Goal: Information Seeking & Learning: Learn about a topic

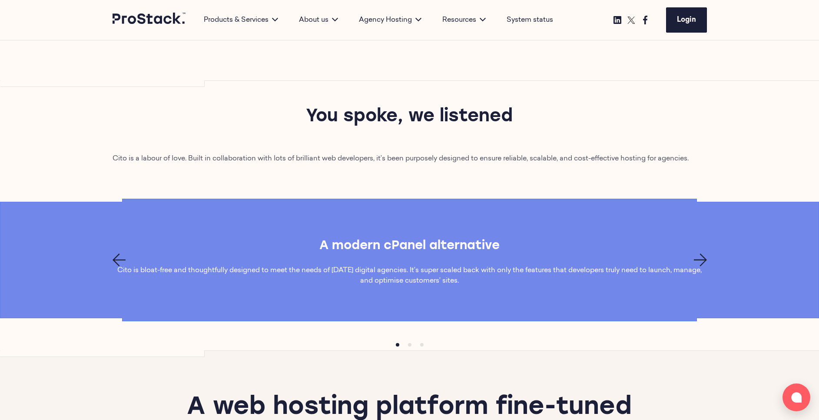
click at [702, 260] on icon "Next page" at bounding box center [700, 259] width 13 height 13
click at [567, 270] on p "Cito evolves alongside agencies’ needs – without going up in price. Take a look…" at bounding box center [410, 275] width 594 height 21
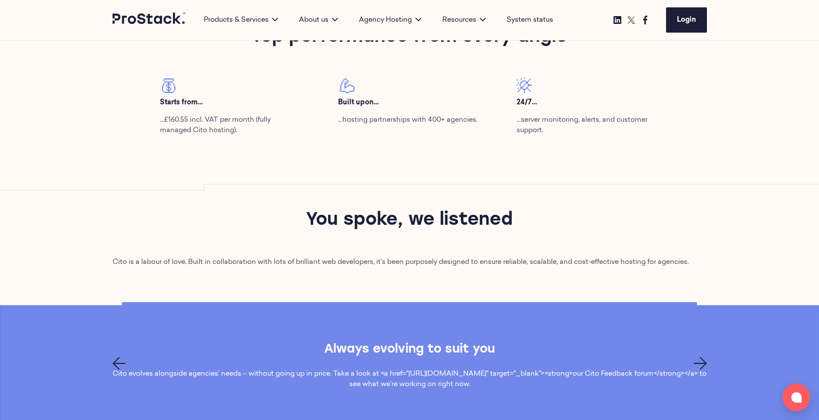
scroll to position [400, 0]
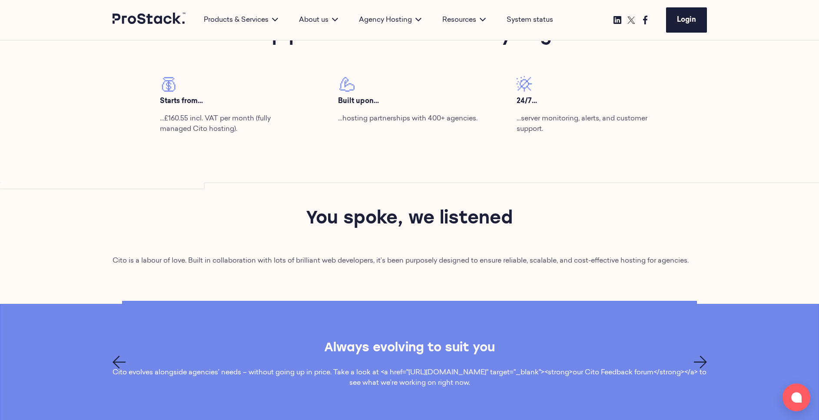
click at [700, 364] on icon "Next page" at bounding box center [700, 361] width 13 height 13
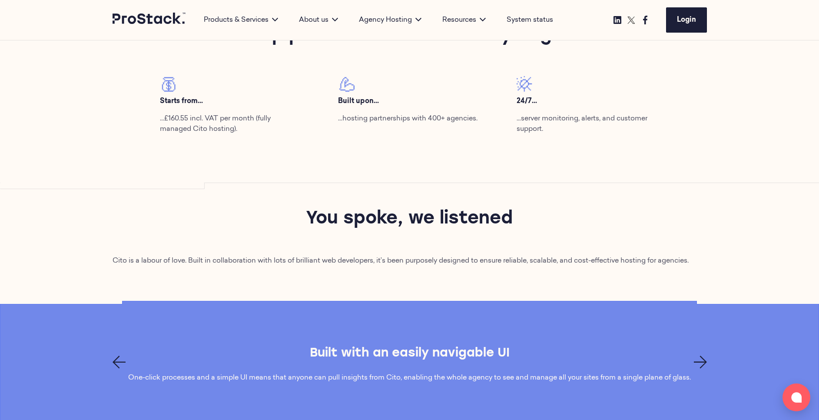
click at [700, 364] on icon "Next page" at bounding box center [700, 361] width 13 height 13
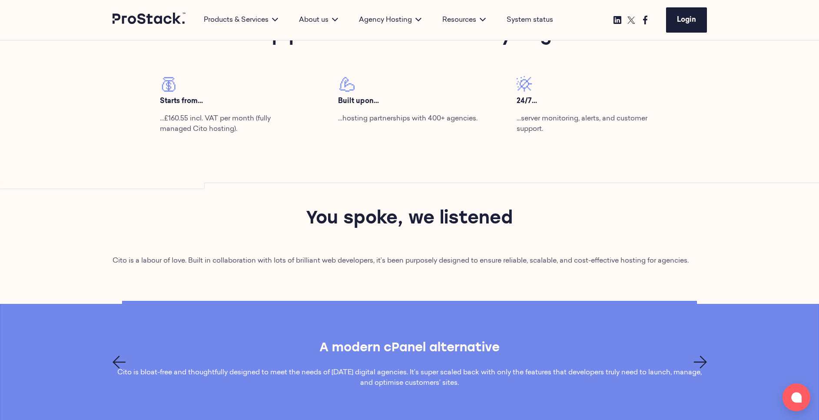
scroll to position [448, 0]
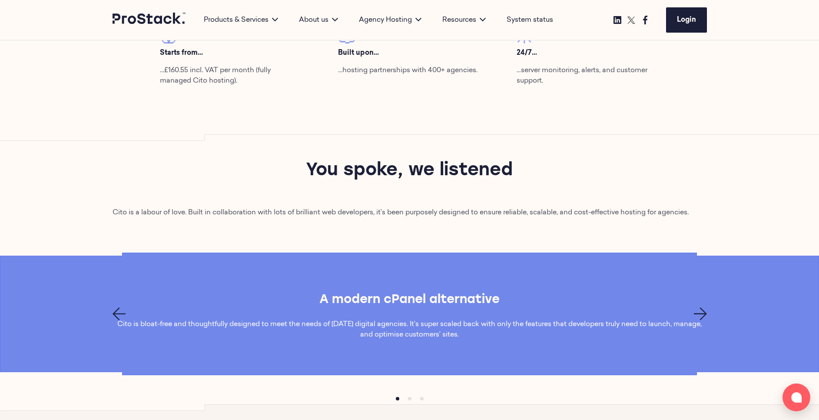
click at [700, 314] on icon "Next page" at bounding box center [700, 313] width 13 height 13
click at [395, 320] on p "Cito evolves alongside agencies’ needs – without going up in price. Take a look…" at bounding box center [410, 329] width 594 height 21
click at [531, 327] on p "Cito evolves alongside agencies’ needs – without going up in price. Take a look…" at bounding box center [410, 329] width 594 height 21
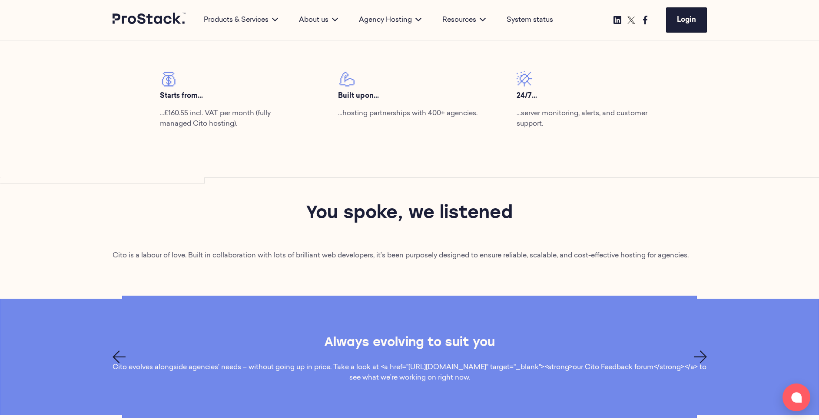
click at [700, 357] on icon "Next page" at bounding box center [700, 356] width 13 height 13
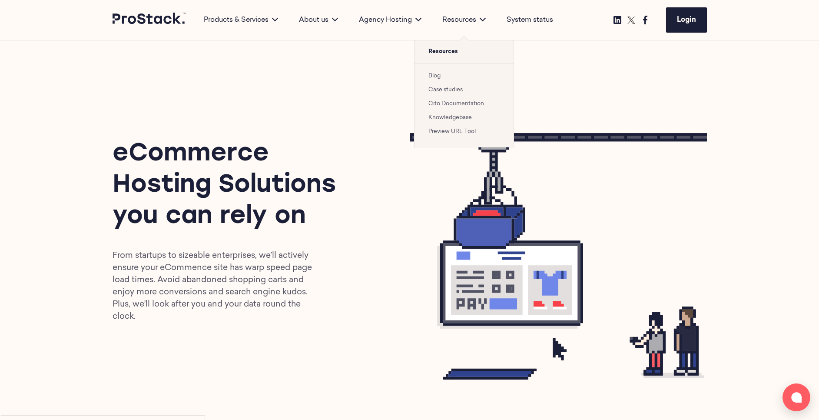
click at [451, 89] on link "Case studies" at bounding box center [445, 90] width 34 height 6
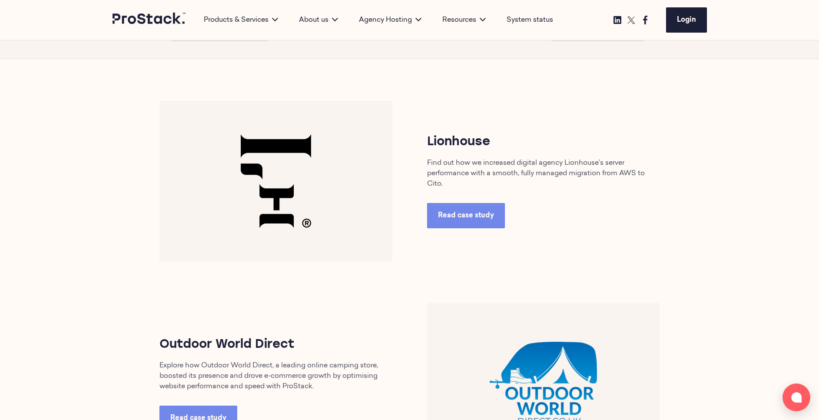
scroll to position [409, 0]
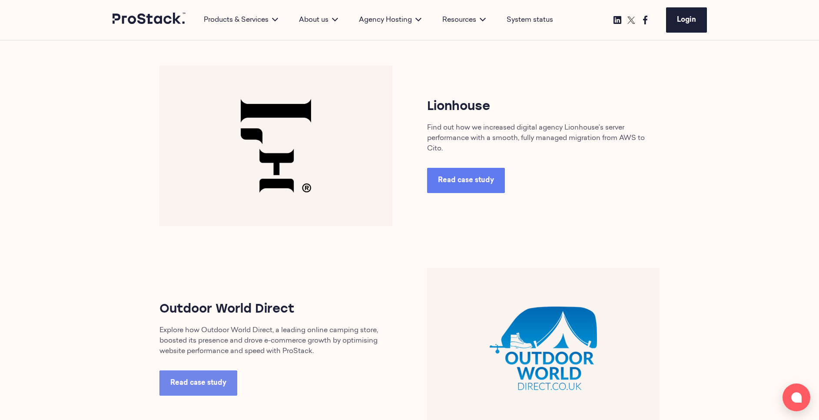
click at [445, 184] on span "Read case study" at bounding box center [466, 180] width 56 height 7
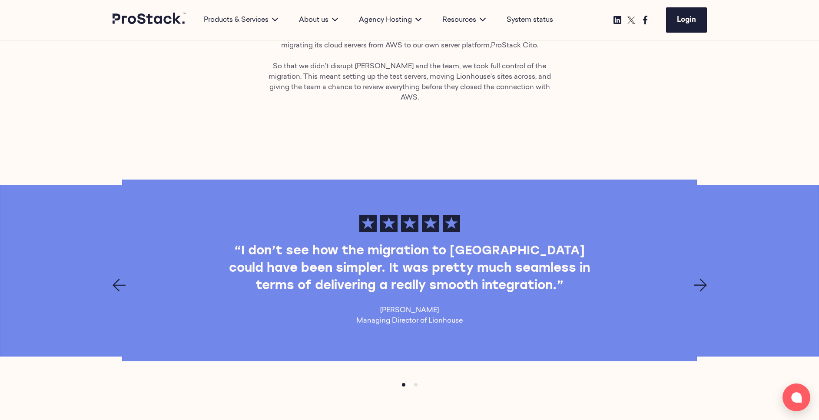
scroll to position [586, 0]
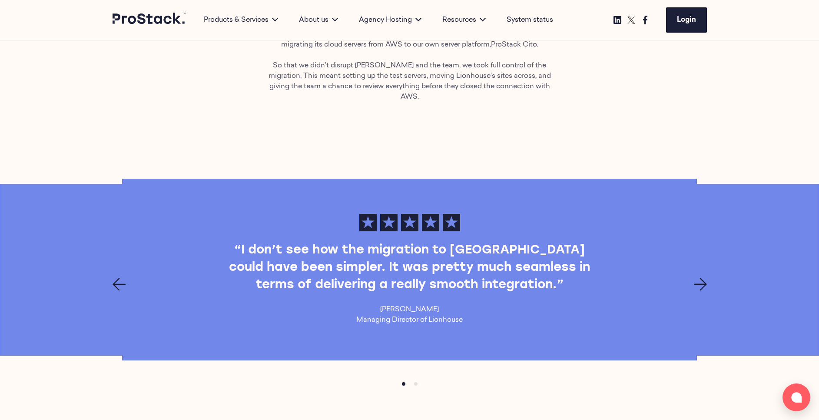
click at [427, 315] on p "Managing Director of Lionhouse" at bounding box center [409, 320] width 106 height 10
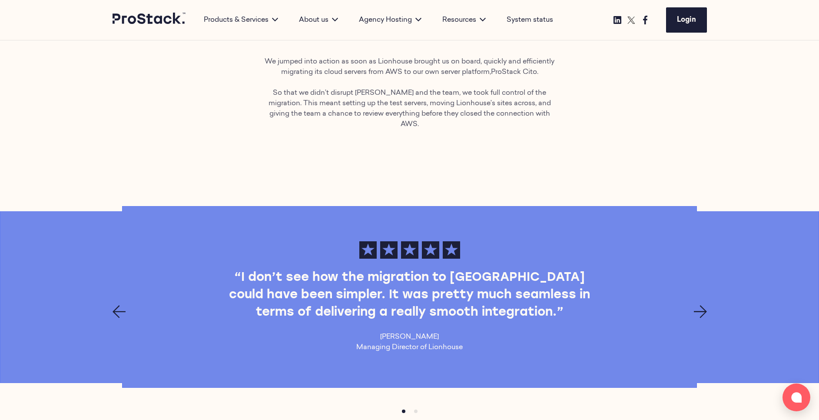
scroll to position [558, 0]
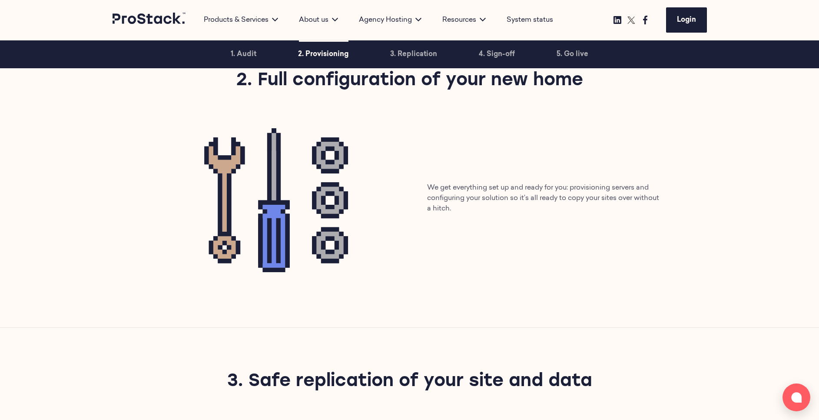
scroll to position [547, 0]
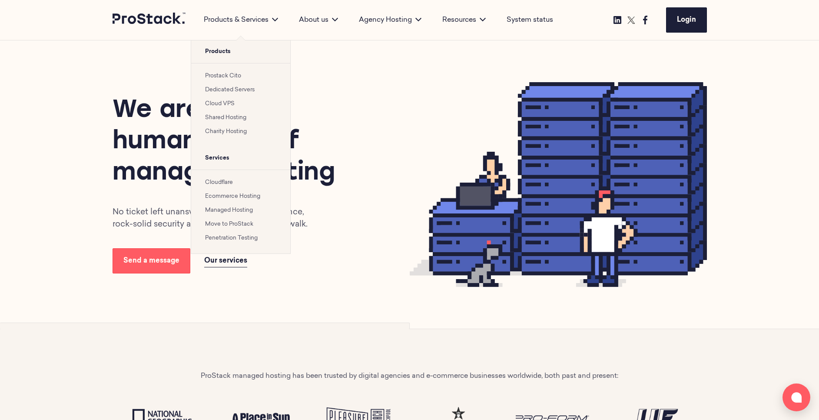
click at [227, 235] on link "Penetration Testing" at bounding box center [231, 238] width 53 height 6
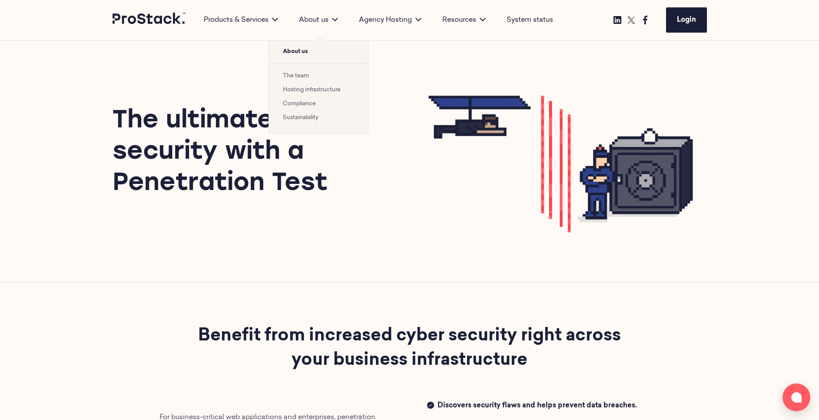
click at [297, 116] on link "Sustainability" at bounding box center [301, 118] width 36 height 6
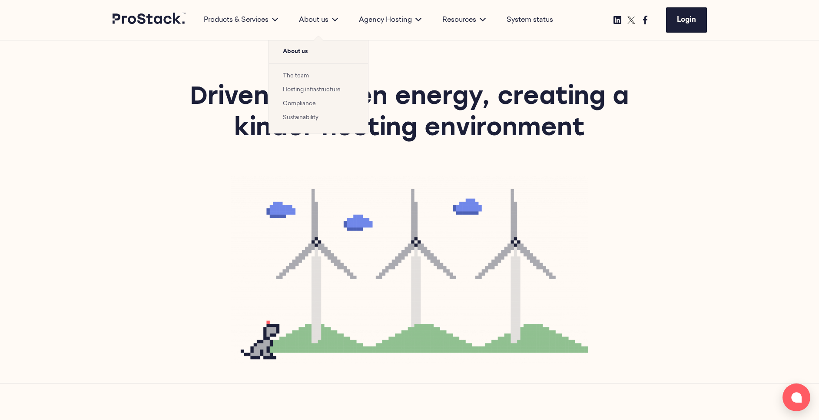
click at [309, 117] on link "Sustainability" at bounding box center [301, 118] width 36 height 6
click at [310, 103] on link "Compliance" at bounding box center [299, 104] width 33 height 6
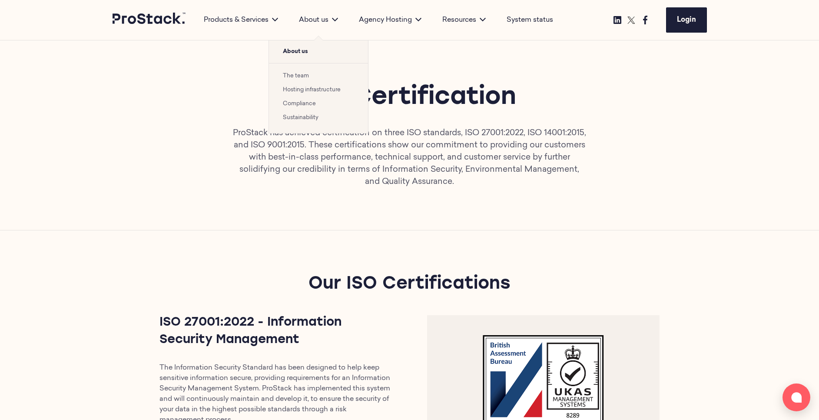
click at [295, 78] on link "The team" at bounding box center [296, 76] width 26 height 6
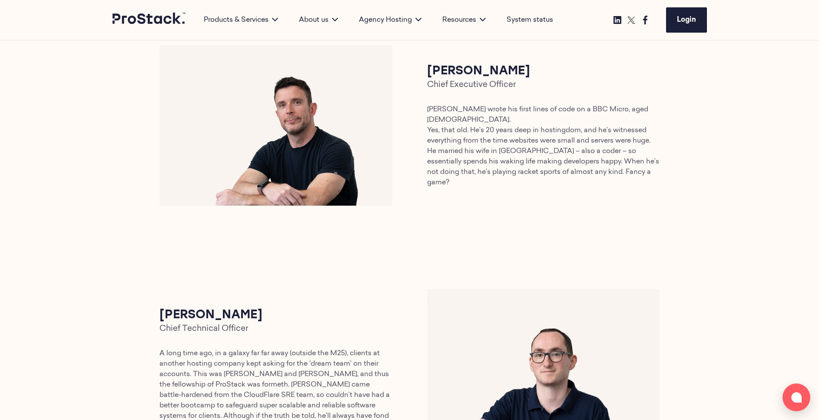
scroll to position [395, 0]
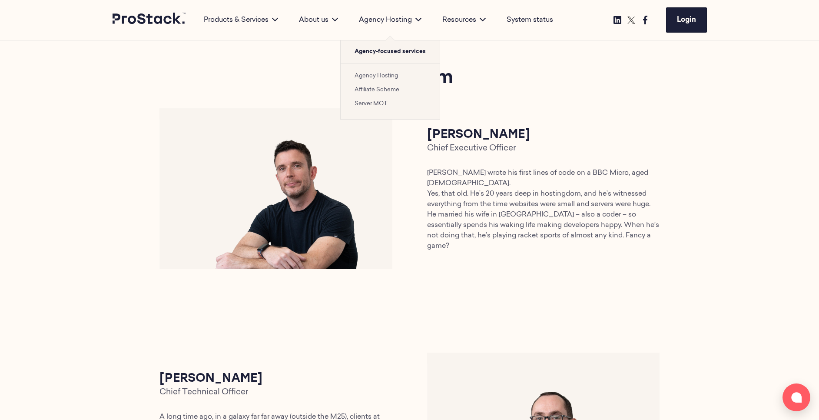
click at [378, 78] on link "Agency Hosting" at bounding box center [376, 76] width 43 height 6
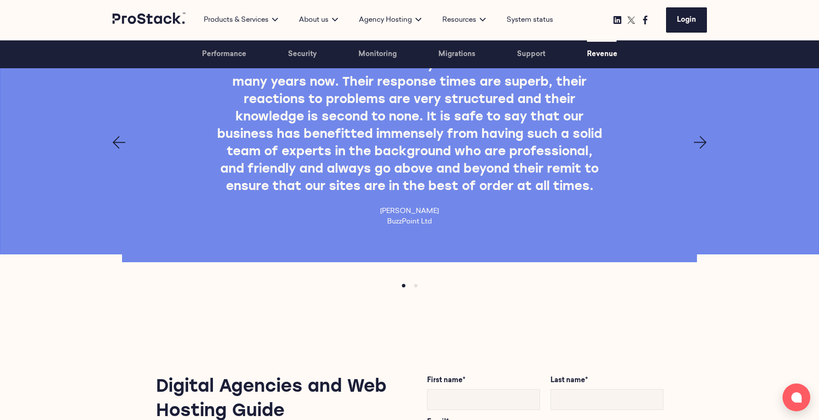
scroll to position [2391, 0]
click at [412, 222] on p "BuzzPoint Ltd" at bounding box center [409, 222] width 59 height 10
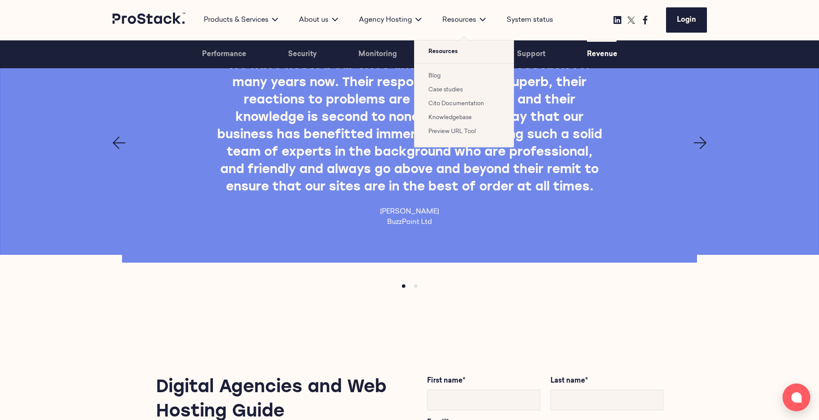
click at [445, 91] on link "Case studies" at bounding box center [445, 90] width 34 height 6
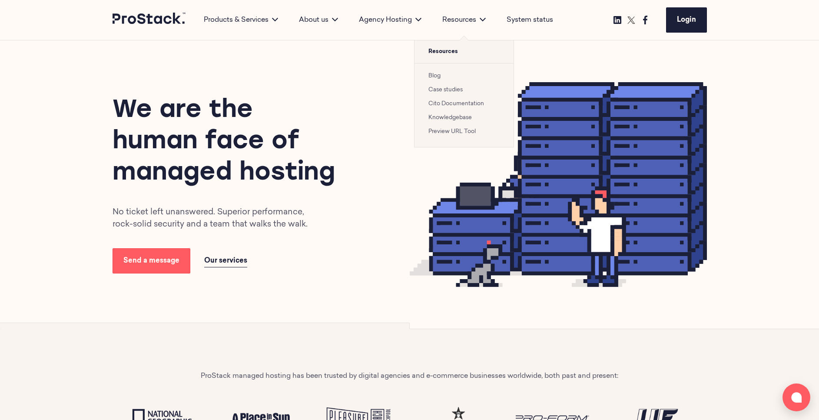
click at [445, 88] on link "Case studies" at bounding box center [445, 90] width 34 height 6
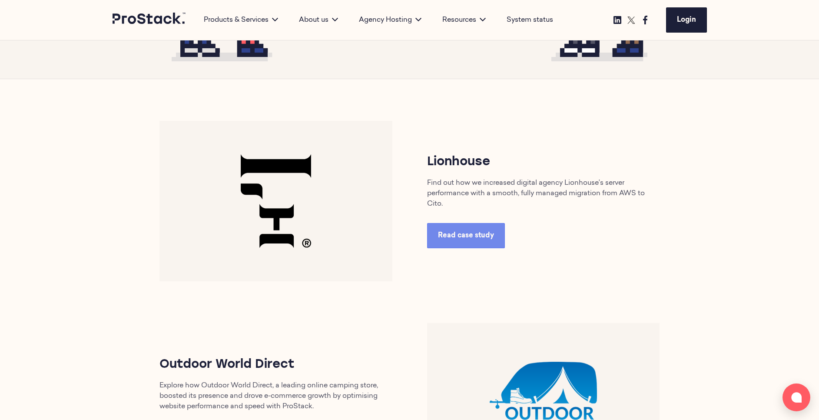
scroll to position [355, 0]
click at [475, 243] on link "Read case study" at bounding box center [466, 234] width 78 height 25
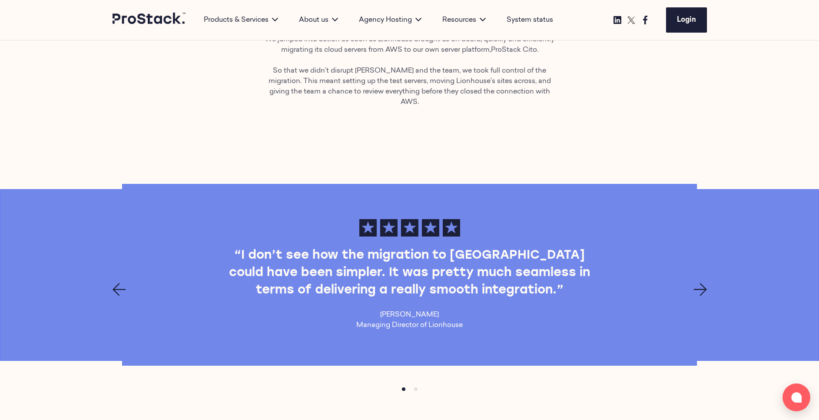
scroll to position [582, 0]
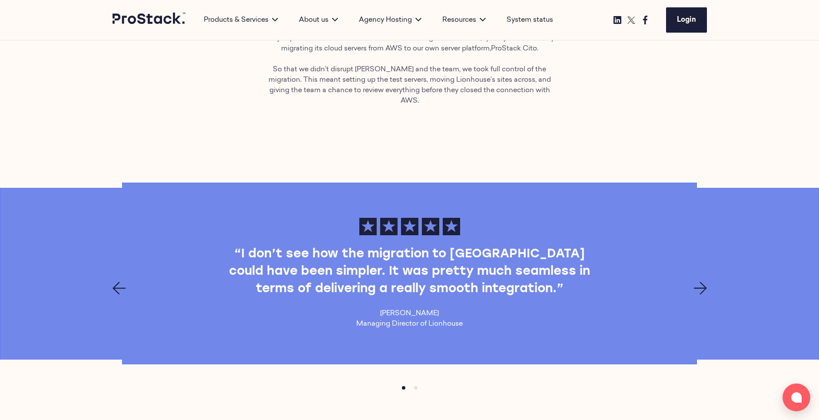
click at [408, 318] on p "Managing Director of Lionhouse" at bounding box center [409, 323] width 106 height 10
click at [404, 282] on div at bounding box center [410, 288] width 594 height 13
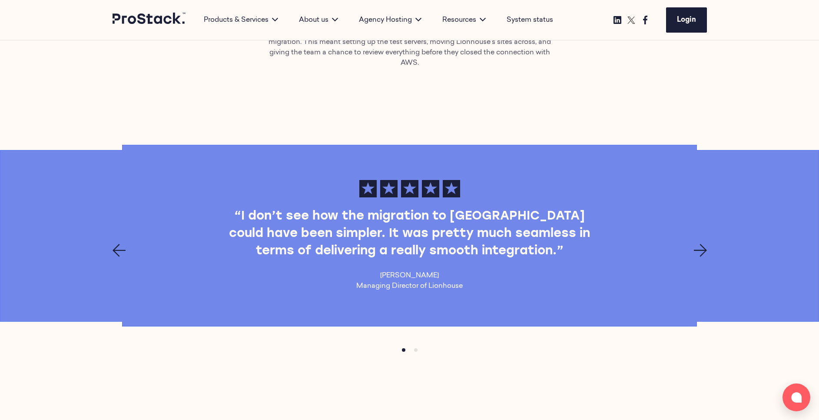
scroll to position [607, 0]
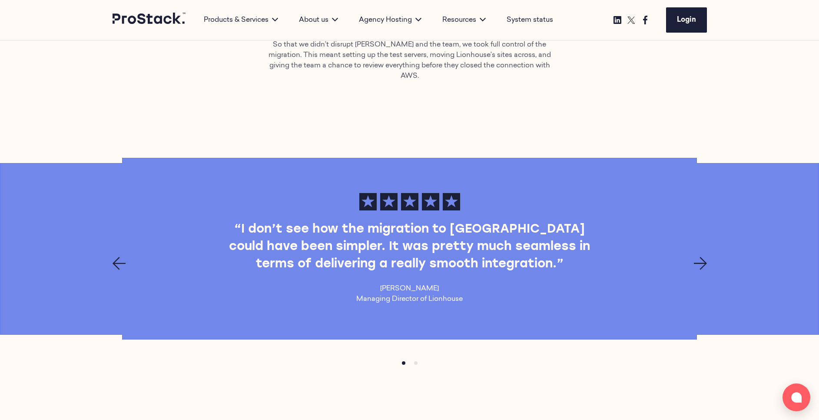
click at [404, 283] on p "[PERSON_NAME]" at bounding box center [409, 288] width 106 height 10
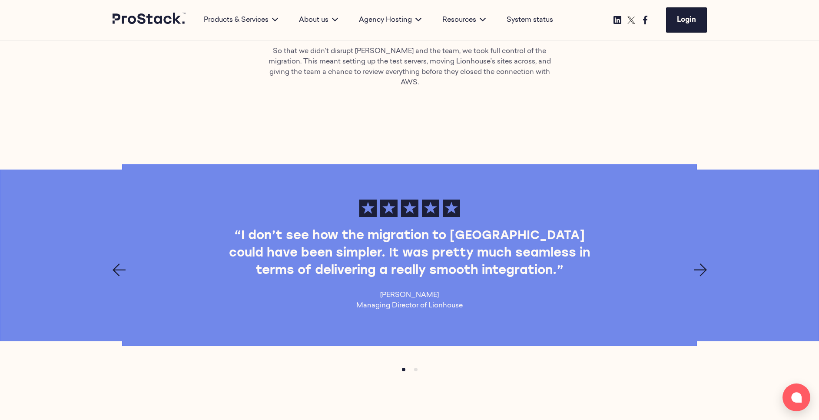
scroll to position [600, 0]
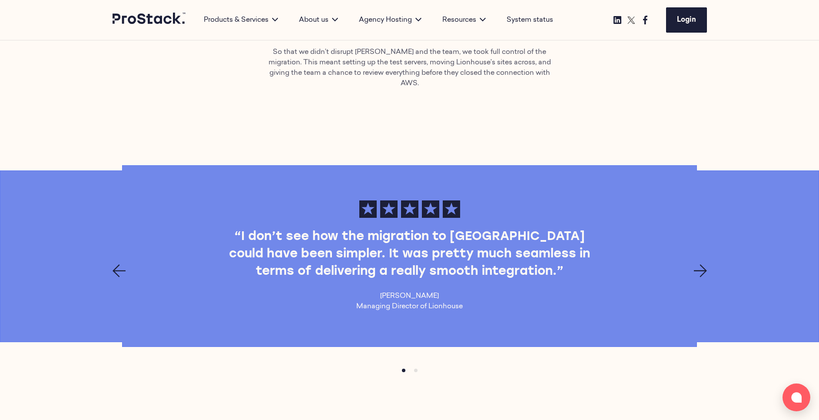
click at [404, 279] on div "“I don’t see how the migration to Cito could have been simpler. It was pretty m…" at bounding box center [410, 255] width 594 height 111
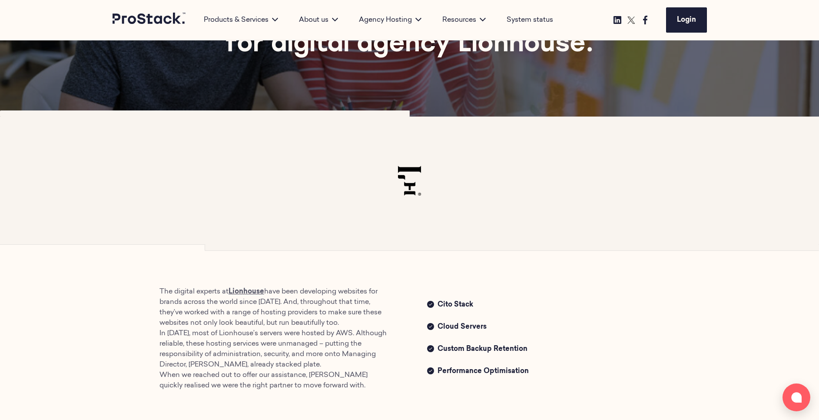
scroll to position [94, 0]
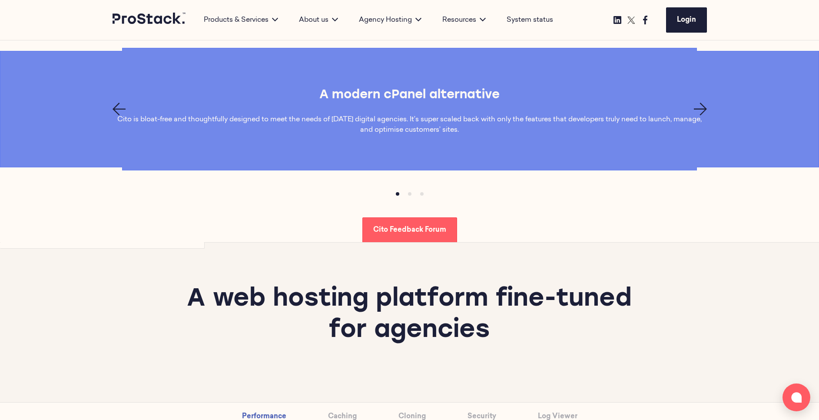
scroll to position [667, 0]
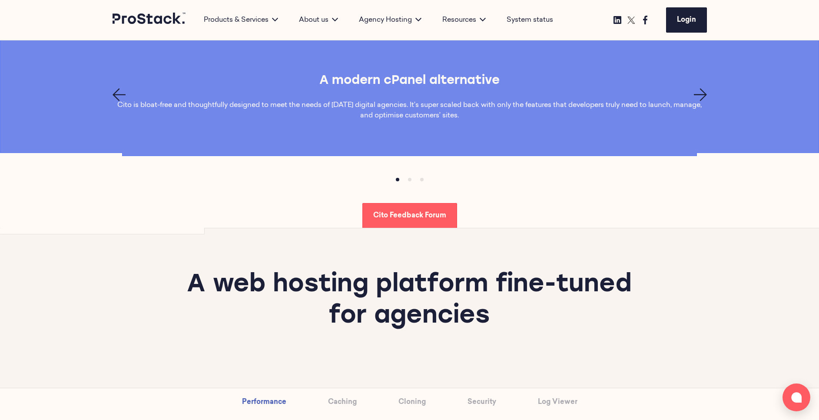
click at [506, 219] on div "Cito Feedback Forum" at bounding box center [410, 215] width 594 height 25
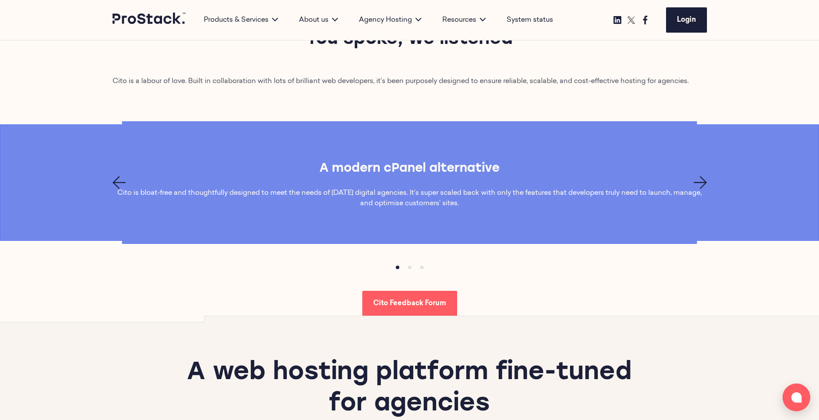
scroll to position [580, 0]
click at [414, 306] on span "Cito Feedback Forum" at bounding box center [409, 302] width 73 height 7
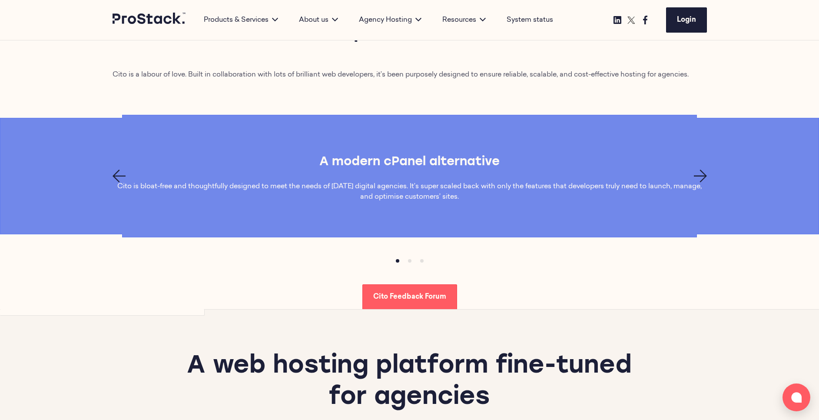
click at [701, 172] on icon "Next page" at bounding box center [700, 175] width 13 height 13
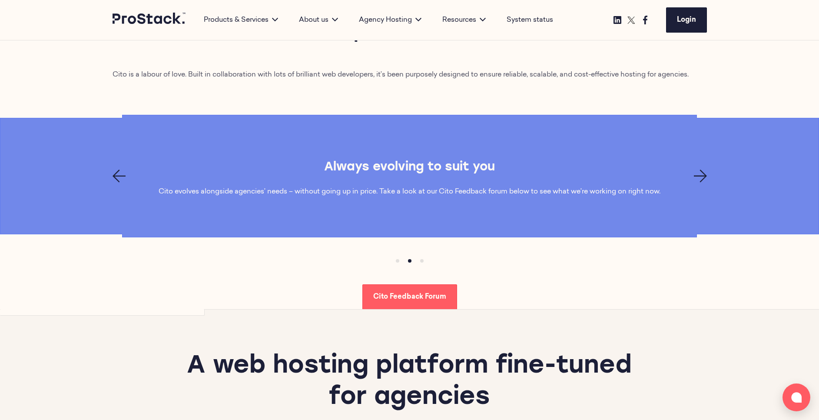
click at [701, 172] on icon "Next page" at bounding box center [700, 175] width 13 height 13
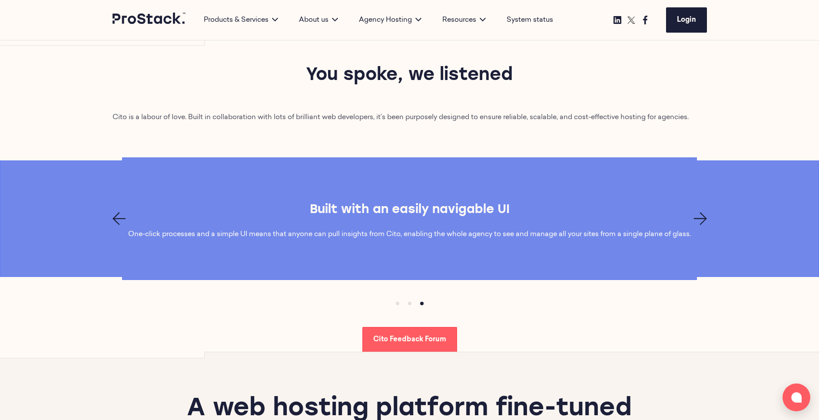
scroll to position [484, 0]
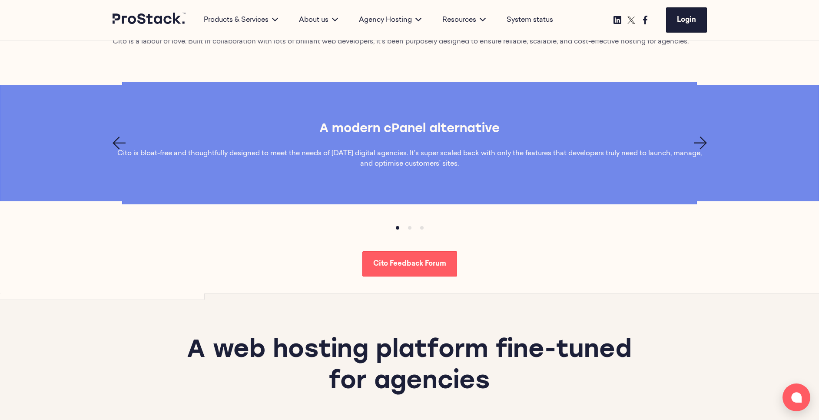
scroll to position [625, 0]
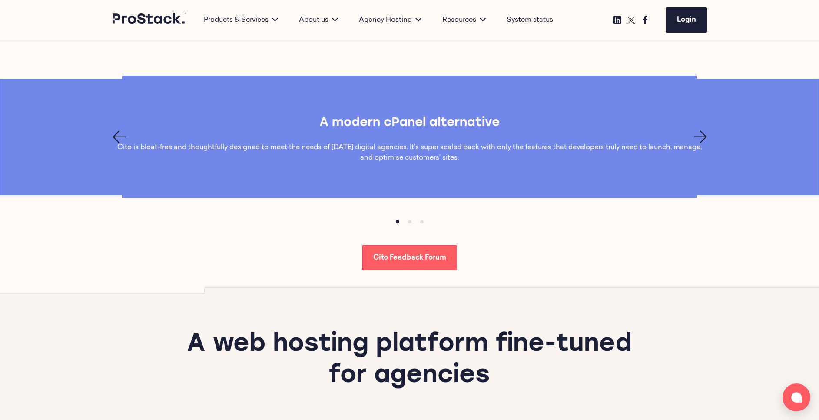
click at [702, 140] on icon "Next page" at bounding box center [700, 136] width 13 height 13
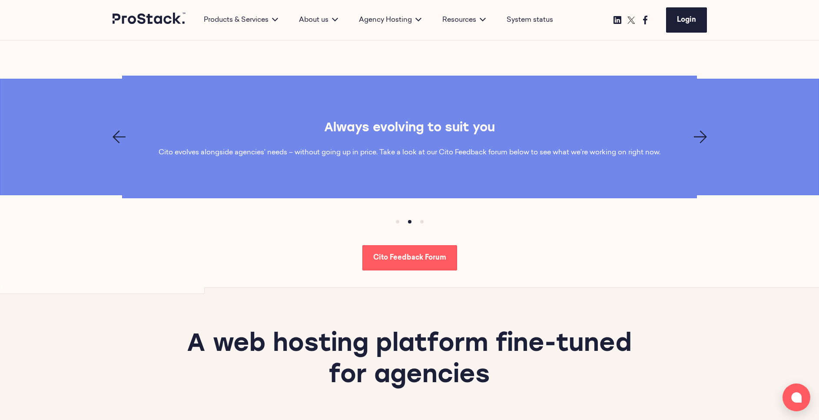
click at [702, 140] on icon "Next page" at bounding box center [700, 136] width 13 height 13
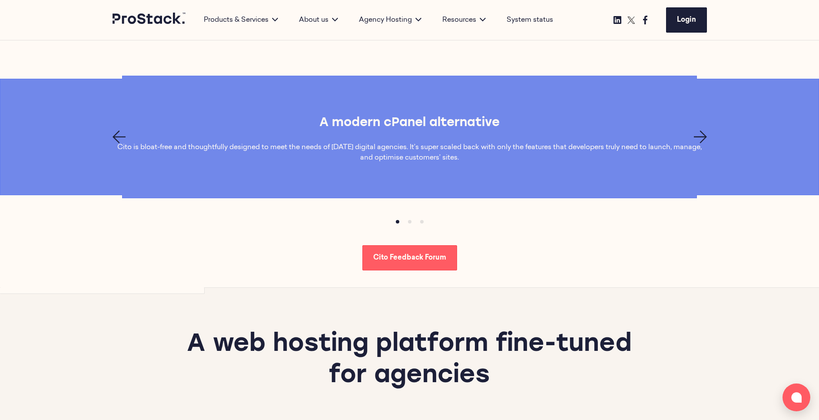
click at [702, 140] on icon "Next page" at bounding box center [700, 136] width 13 height 13
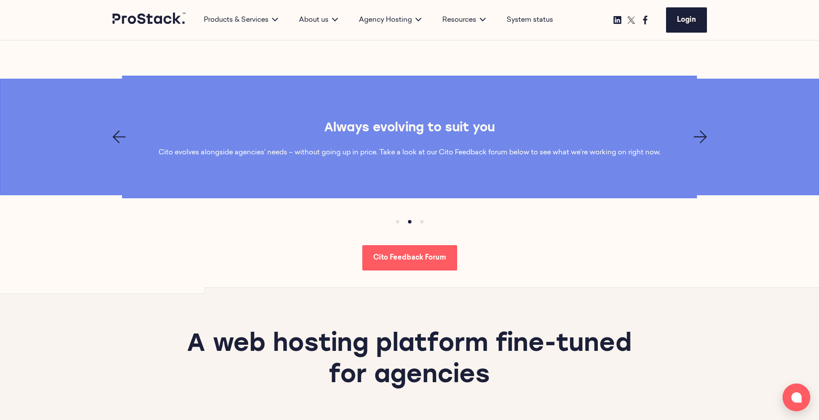
click at [702, 140] on icon "Next page" at bounding box center [700, 136] width 13 height 13
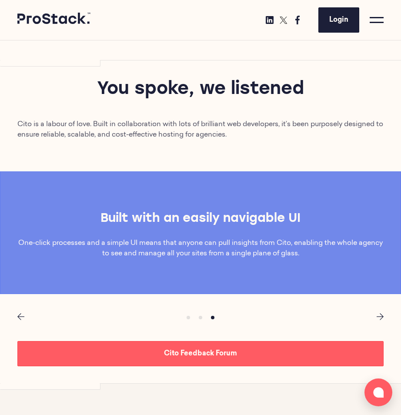
scroll to position [694, 0]
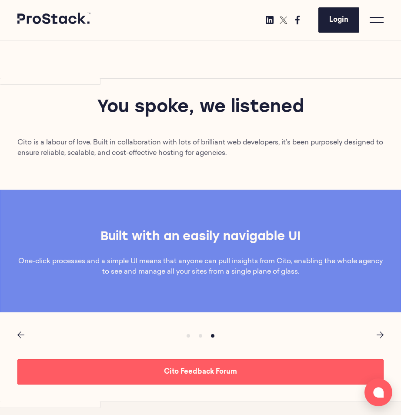
click at [380, 338] on div at bounding box center [200, 327] width 401 height 30
click at [379, 334] on icon "Next page" at bounding box center [379, 334] width 7 height 7
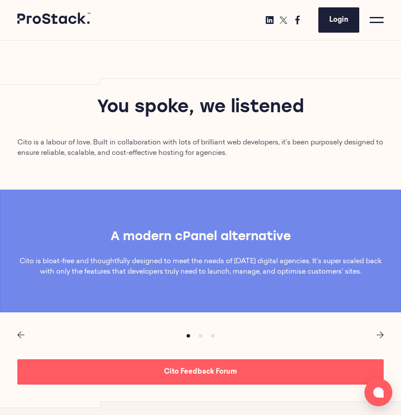
click at [379, 334] on icon "Next page" at bounding box center [379, 334] width 7 height 7
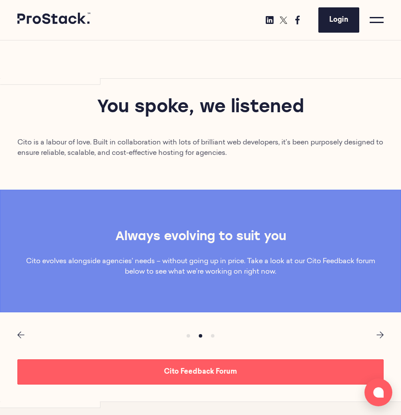
click at [379, 334] on icon "Next page" at bounding box center [379, 334] width 7 height 7
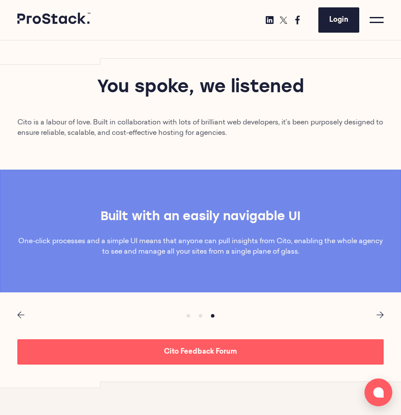
scroll to position [713, 0]
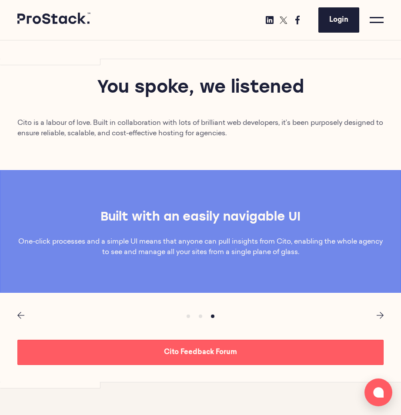
click at [378, 319] on div at bounding box center [200, 307] width 401 height 30
click at [16, 314] on div at bounding box center [200, 307] width 401 height 30
click at [21, 314] on icon "Previous page" at bounding box center [20, 315] width 7 height 7
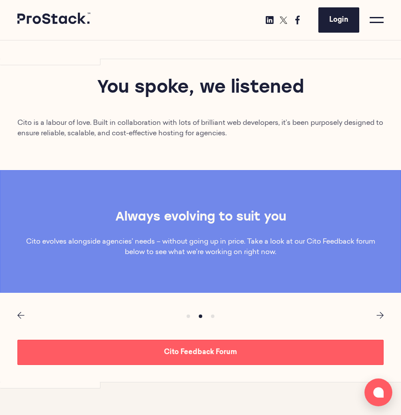
click at [21, 314] on icon "Previous page" at bounding box center [20, 315] width 7 height 7
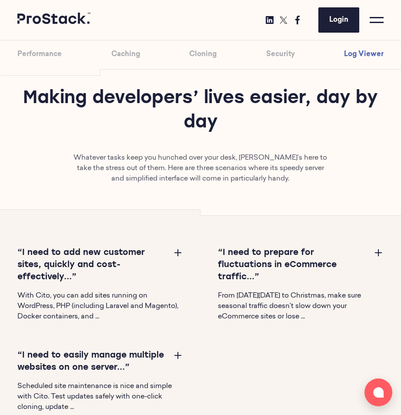
scroll to position [3645, 0]
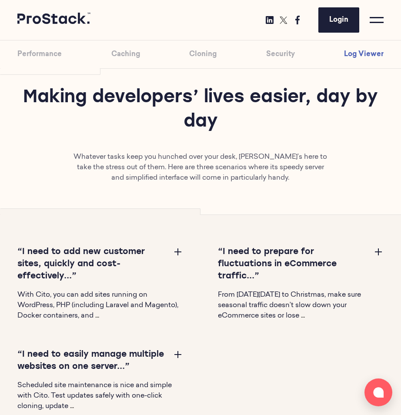
click at [179, 253] on button at bounding box center [177, 251] width 10 height 10
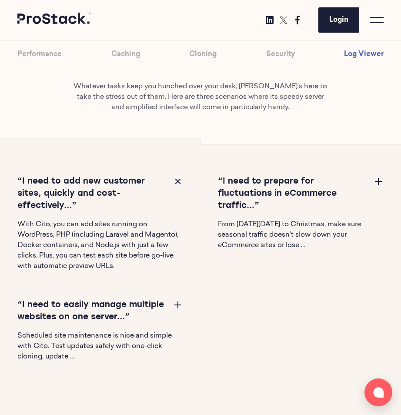
scroll to position [3718, 0]
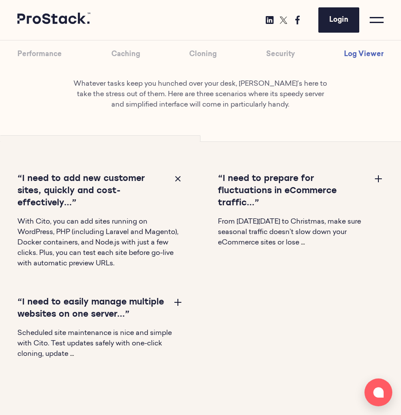
click at [177, 303] on button at bounding box center [177, 301] width 10 height 10
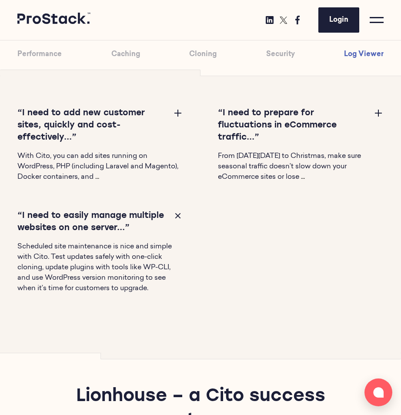
scroll to position [3784, 0]
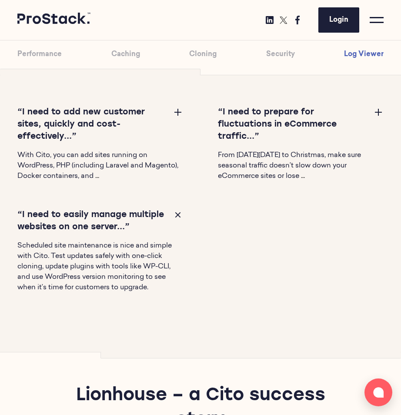
click at [382, 111] on button at bounding box center [378, 111] width 10 height 10
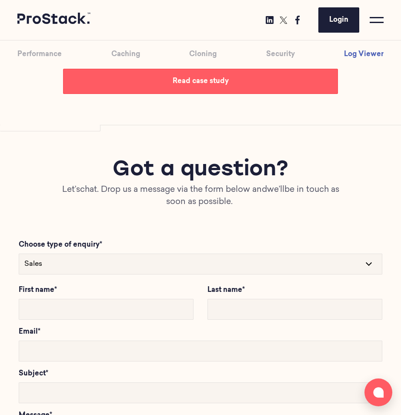
scroll to position [4176, 0]
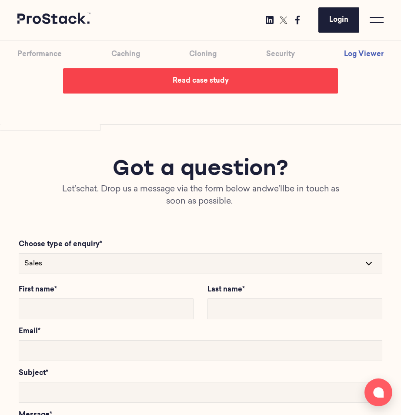
click at [165, 74] on link "Read case study" at bounding box center [200, 80] width 275 height 25
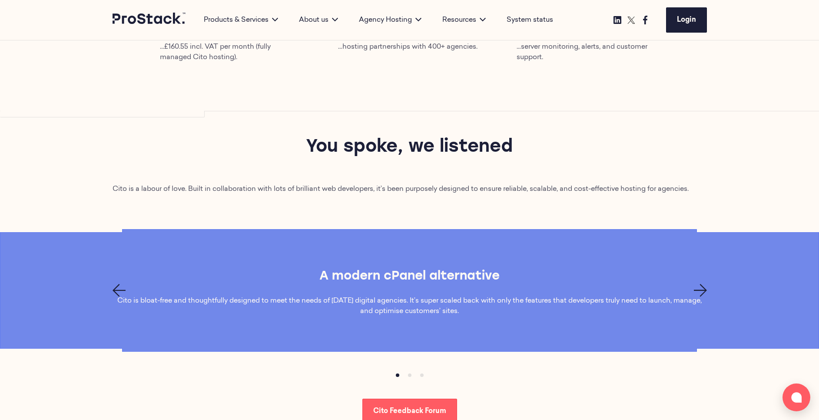
scroll to position [576, 0]
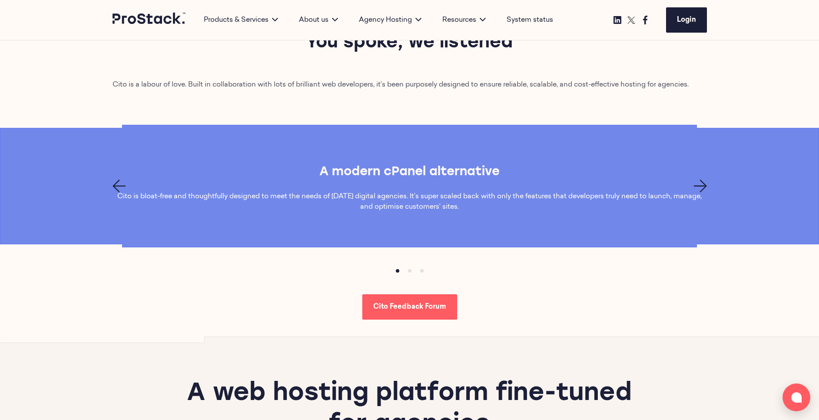
click at [698, 186] on icon "Next page" at bounding box center [700, 185] width 13 height 13
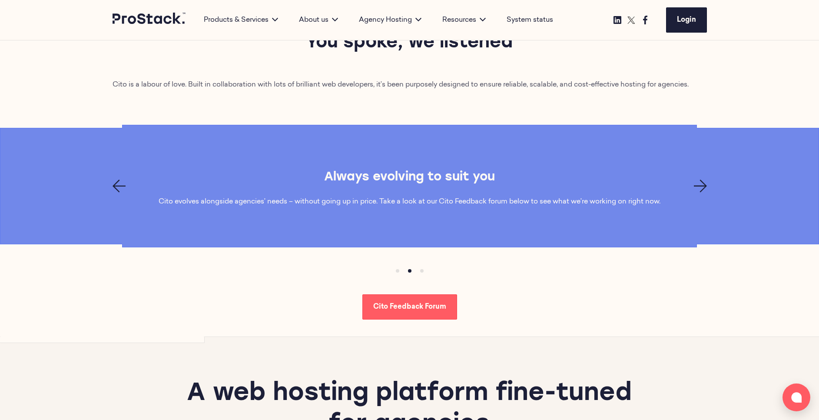
click at [698, 186] on icon "Next page" at bounding box center [700, 185] width 13 height 13
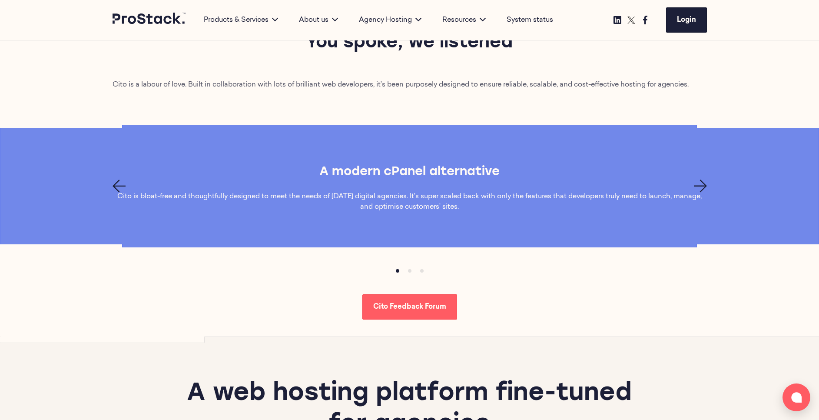
click at [703, 188] on icon "Next page" at bounding box center [700, 185] width 13 height 13
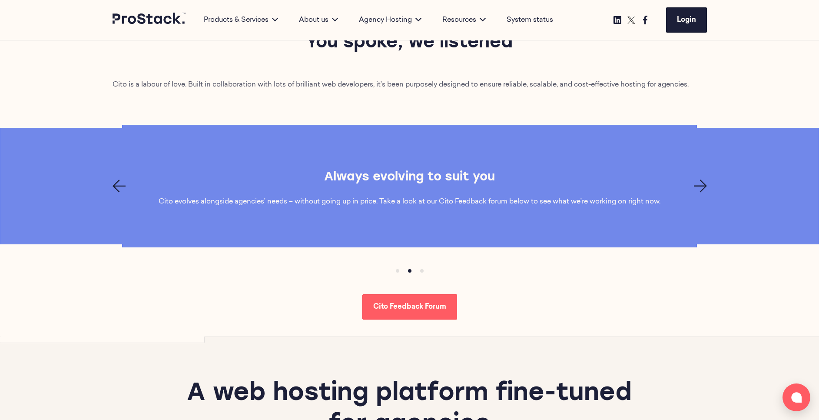
click at [703, 188] on icon "Next page" at bounding box center [700, 185] width 13 height 13
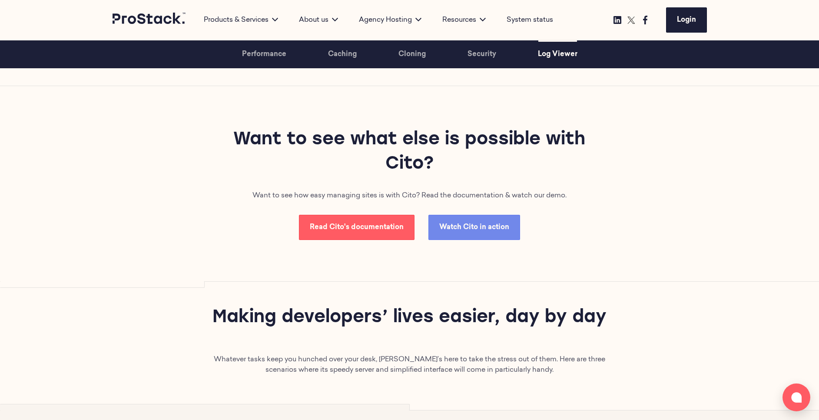
scroll to position [2518, 0]
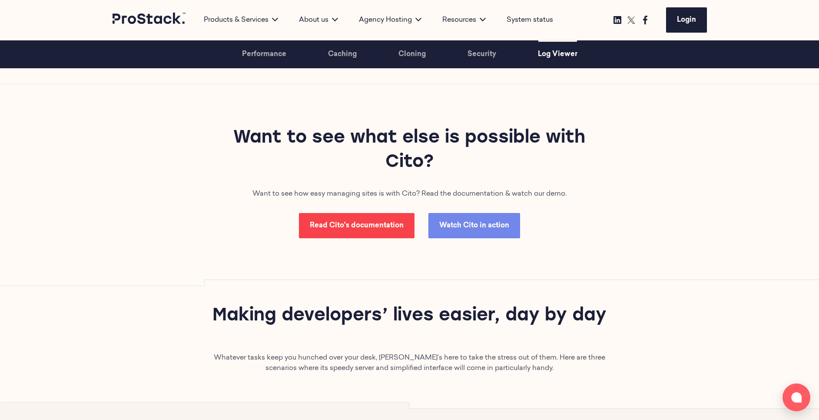
click at [367, 232] on link "Read Cito's documentation" at bounding box center [357, 225] width 116 height 25
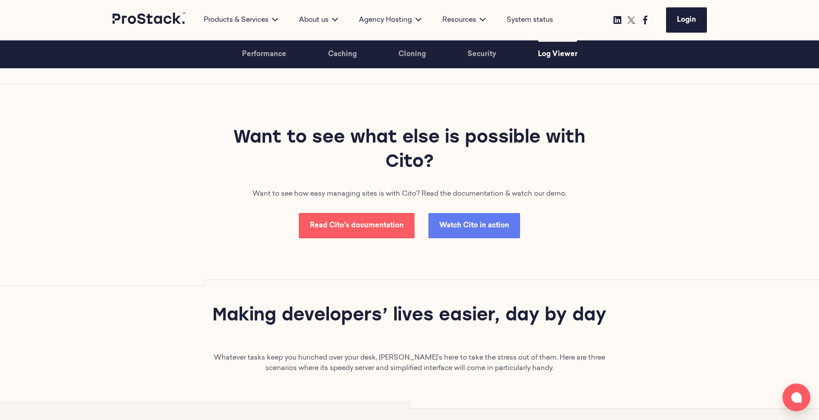
click at [468, 218] on link "Watch Cito in action" at bounding box center [474, 225] width 92 height 25
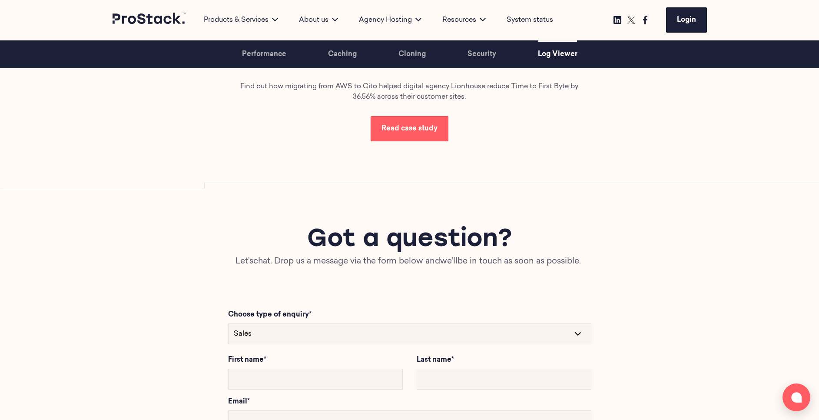
scroll to position [3214, 0]
click at [635, 179] on div "Lionhouse – a Cito success story Find out how migrating from AWS to Cito helped…" at bounding box center [410, 93] width 594 height 182
click at [137, 17] on icon at bounding box center [150, 18] width 74 height 11
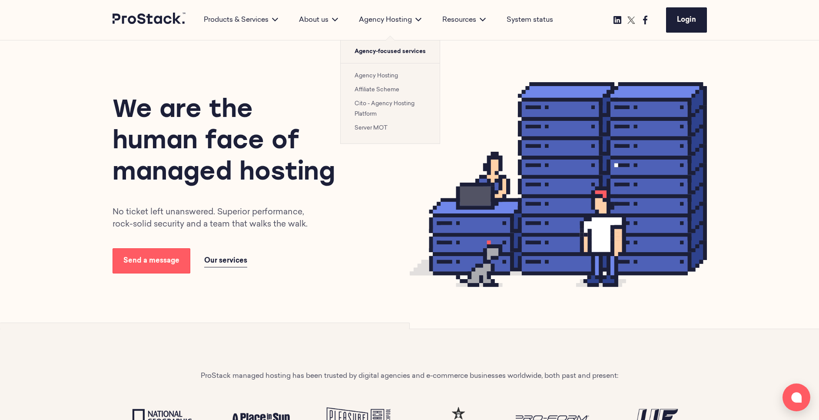
click at [360, 106] on link "Cito - Agency Hosting Platform" at bounding box center [385, 109] width 60 height 16
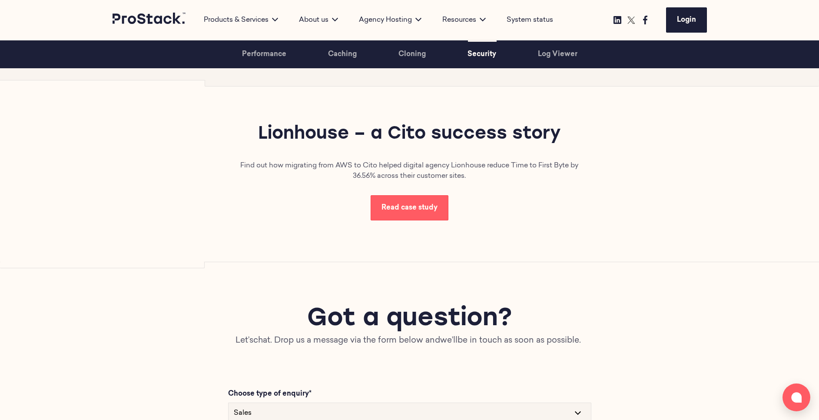
scroll to position [3116, 0]
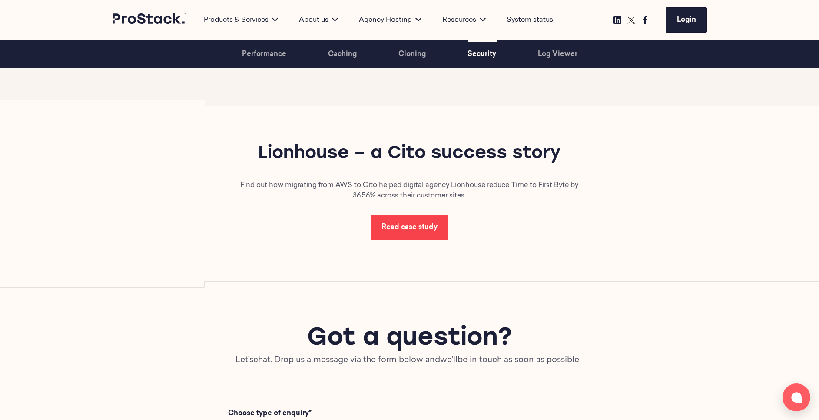
click at [421, 225] on span "Read case study" at bounding box center [409, 227] width 56 height 7
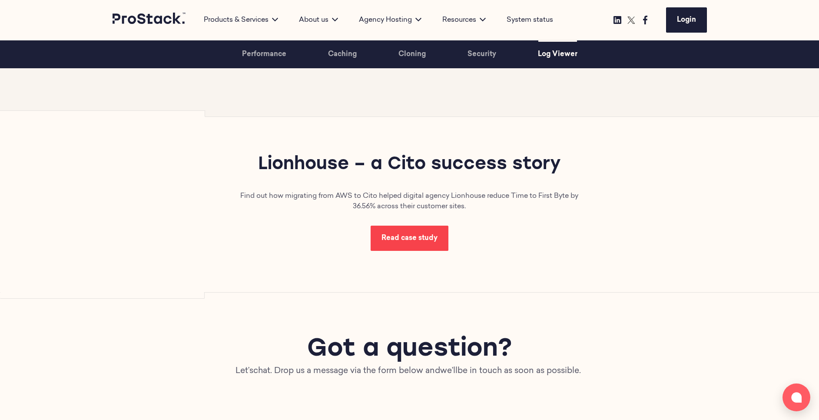
scroll to position [3106, 0]
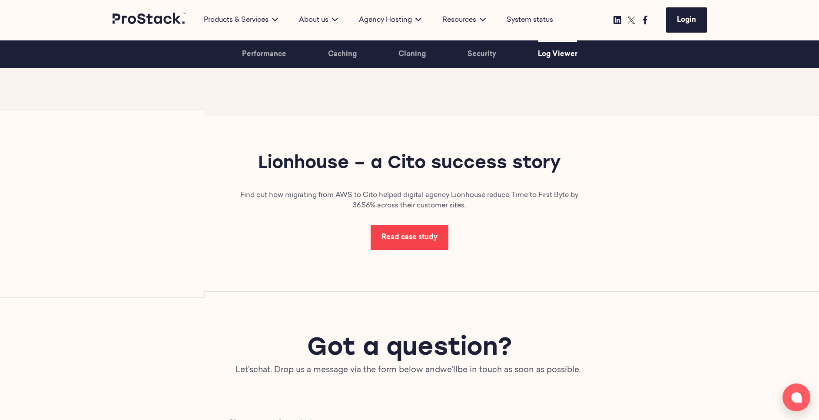
click at [417, 234] on span "Read case study" at bounding box center [409, 237] width 56 height 7
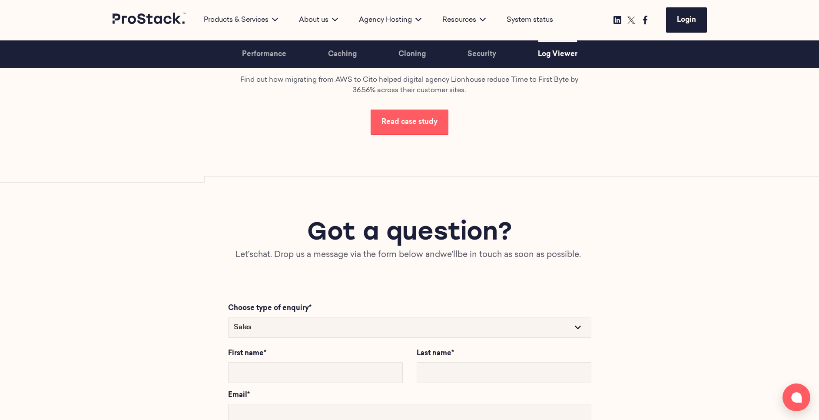
scroll to position [3104, 0]
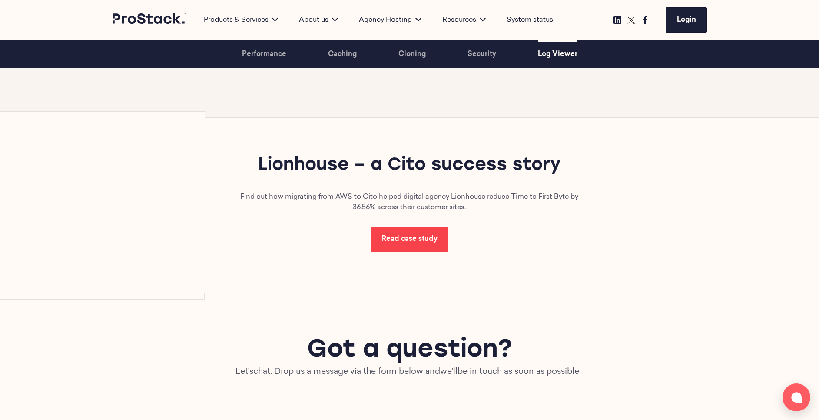
click at [418, 232] on link "Read case study" at bounding box center [410, 238] width 78 height 25
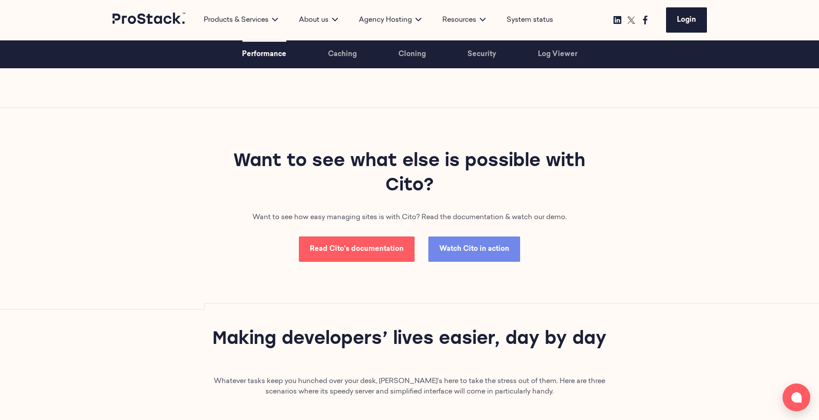
scroll to position [2487, 0]
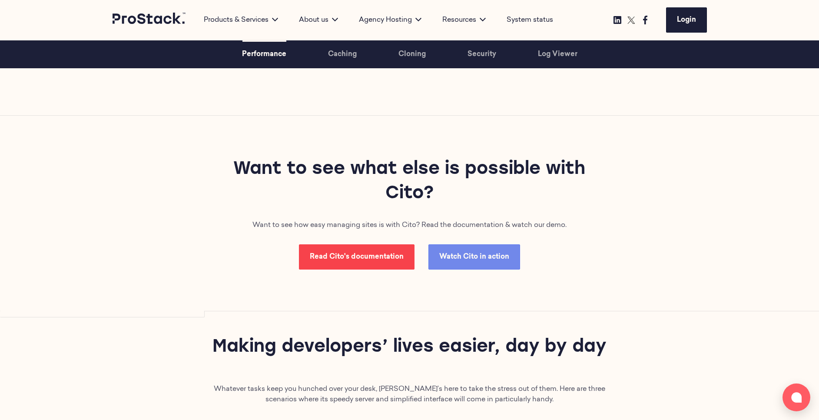
click at [364, 259] on span "Read Cito's documentation" at bounding box center [357, 256] width 94 height 7
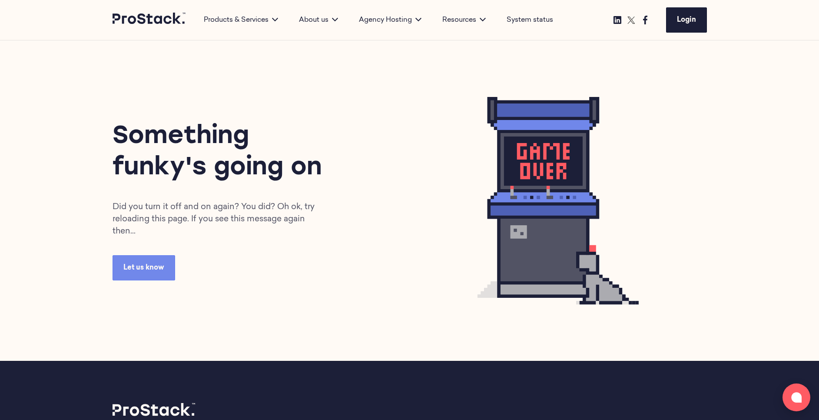
click at [447, 92] on link "Case studies" at bounding box center [445, 90] width 34 height 6
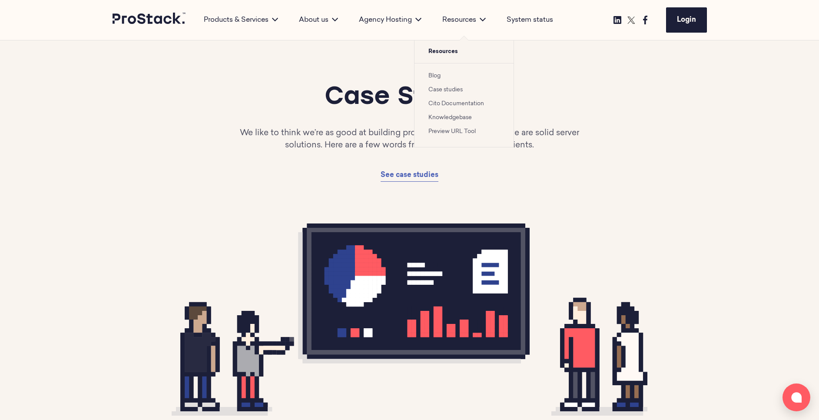
click at [471, 23] on div "Resources" at bounding box center [464, 20] width 64 height 10
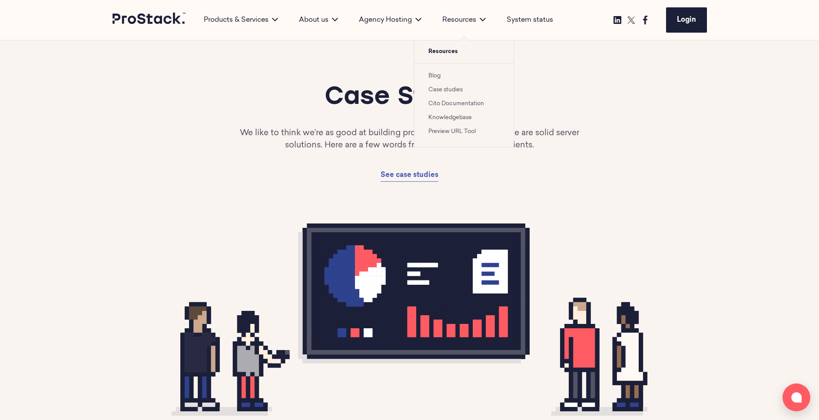
click at [434, 80] on li "Blog" at bounding box center [463, 75] width 71 height 10
click at [434, 73] on link "Blog" at bounding box center [434, 76] width 12 height 6
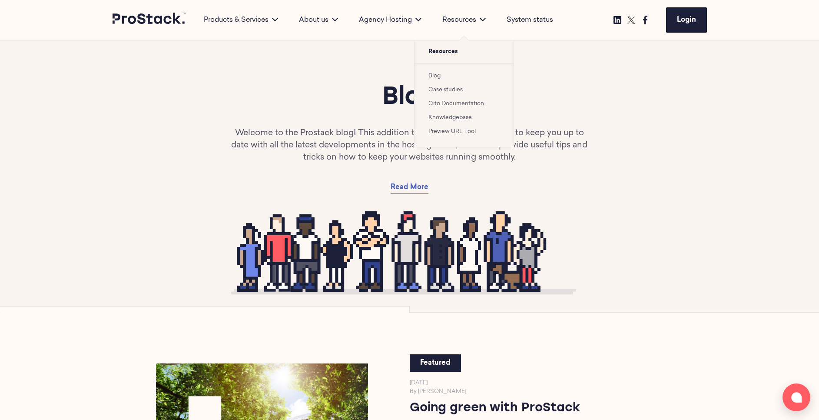
click at [458, 23] on div "Resources" at bounding box center [464, 20] width 64 height 10
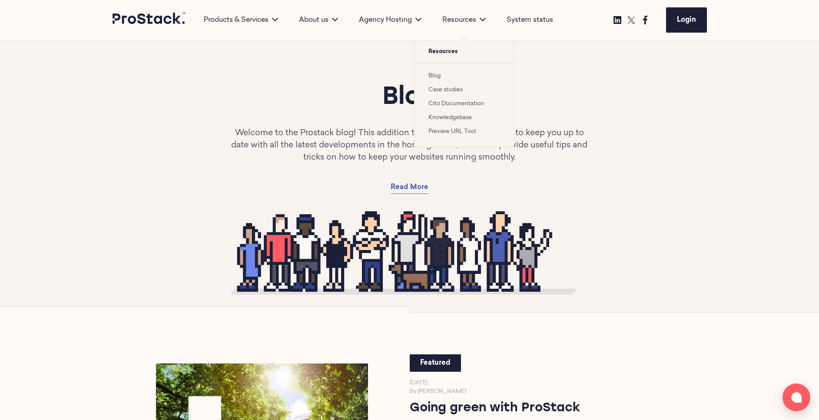
click at [457, 91] on link "Case studies" at bounding box center [445, 90] width 34 height 6
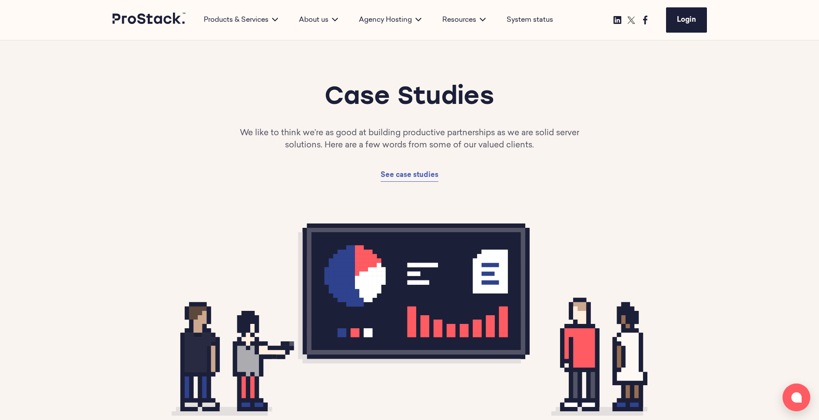
scroll to position [384, 0]
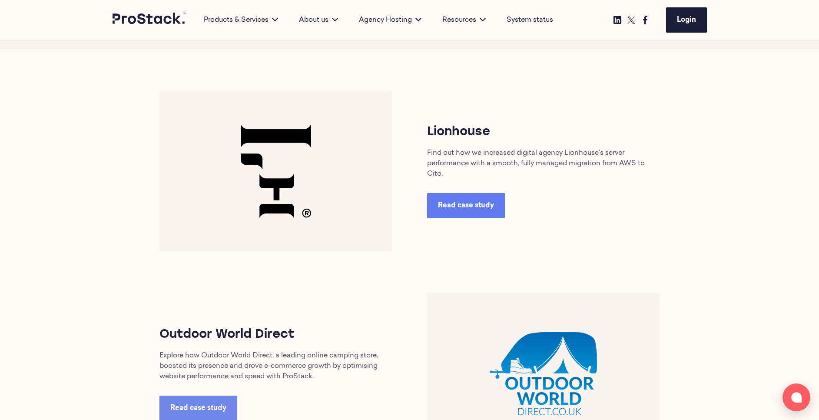
click at [464, 204] on span "Read case study" at bounding box center [466, 205] width 56 height 7
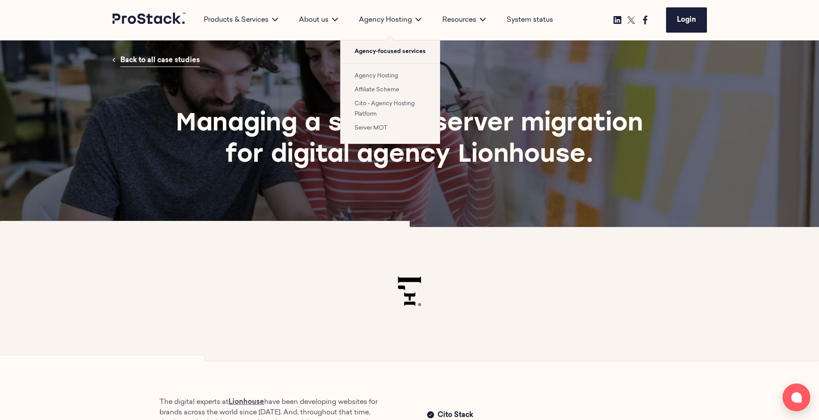
click at [393, 105] on link "Cito - Agency Hosting Platform" at bounding box center [385, 109] width 60 height 16
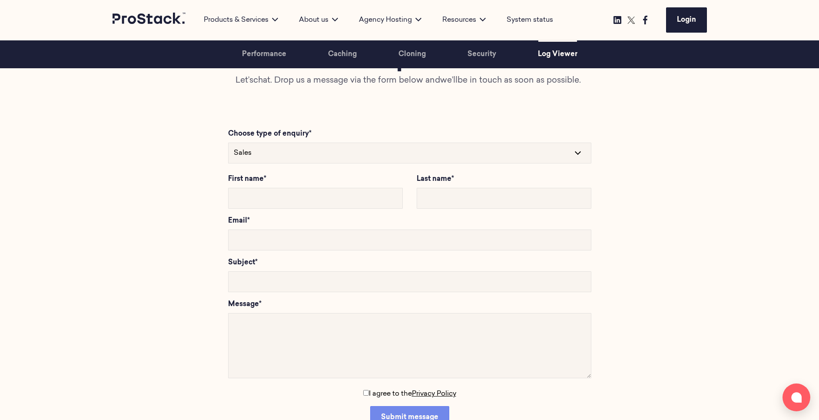
scroll to position [3827, 0]
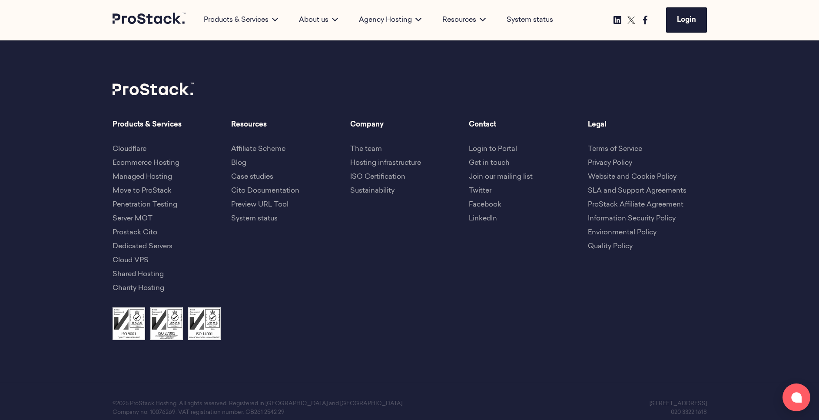
click at [425, 251] on div "Products & Services Cloudflare Ecommerce Hosting Managed Hosting Move to [GEOGR…" at bounding box center [410, 213] width 594 height 188
click at [157, 20] on icon at bounding box center [150, 18] width 74 height 11
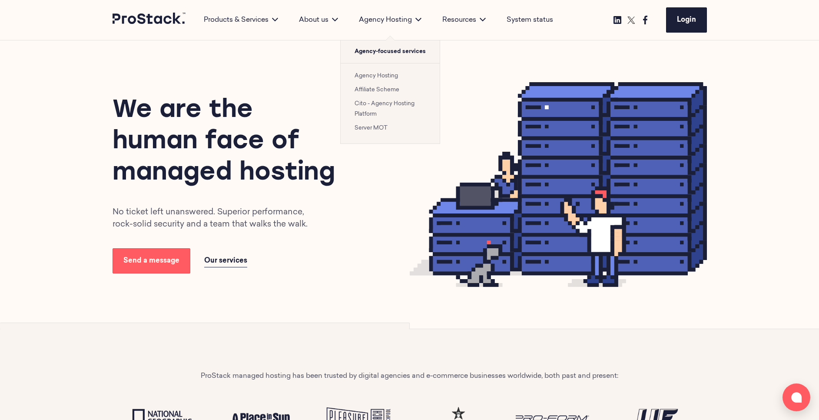
click at [374, 107] on link "Cito - Agency Hosting Platform" at bounding box center [385, 109] width 60 height 16
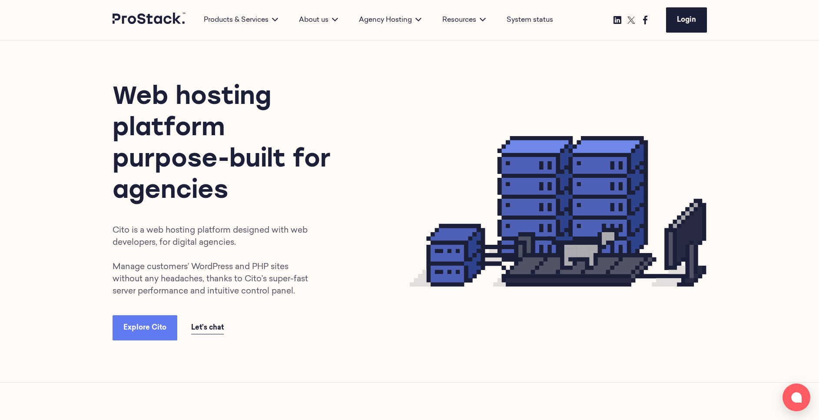
click at [138, 330] on span "Explore Cito" at bounding box center [144, 327] width 43 height 7
click at [206, 327] on span "Let’s chat" at bounding box center [207, 327] width 33 height 7
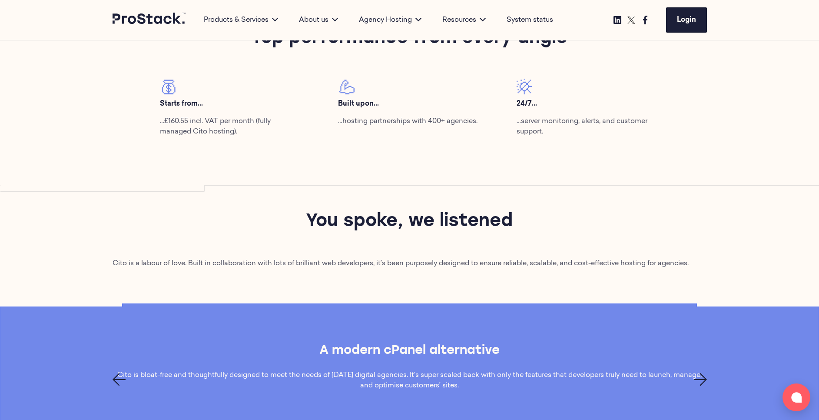
scroll to position [493, 0]
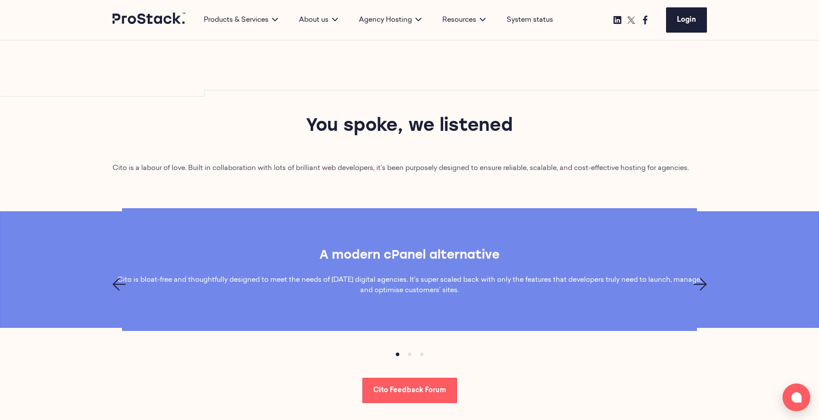
click at [700, 287] on icon "Next page" at bounding box center [700, 284] width 13 height 13
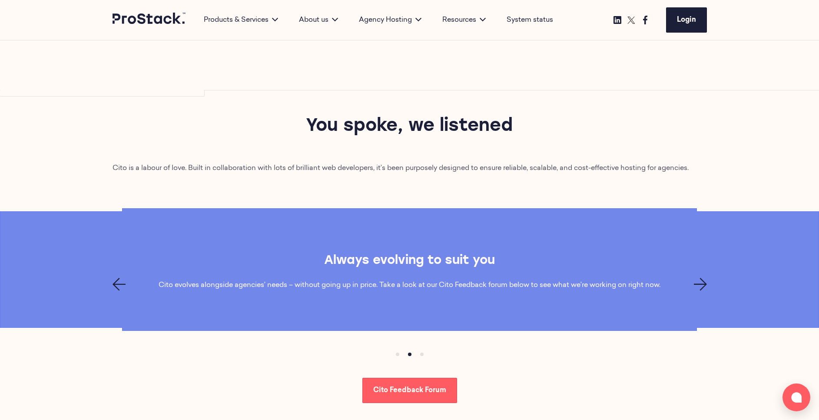
click at [700, 287] on icon "Next page" at bounding box center [700, 284] width 13 height 13
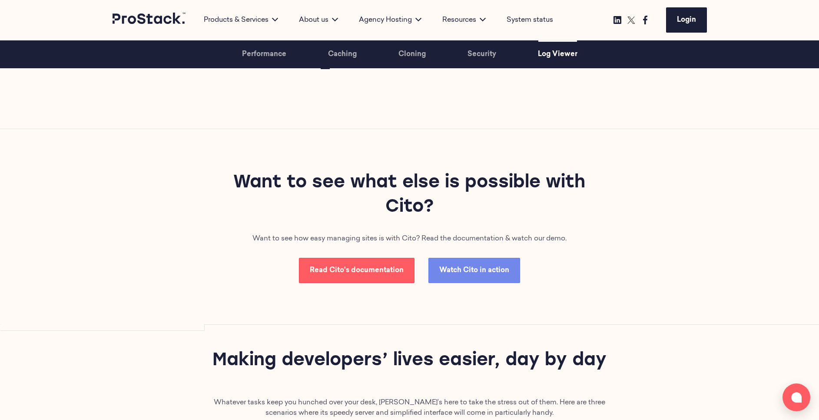
scroll to position [2473, 0]
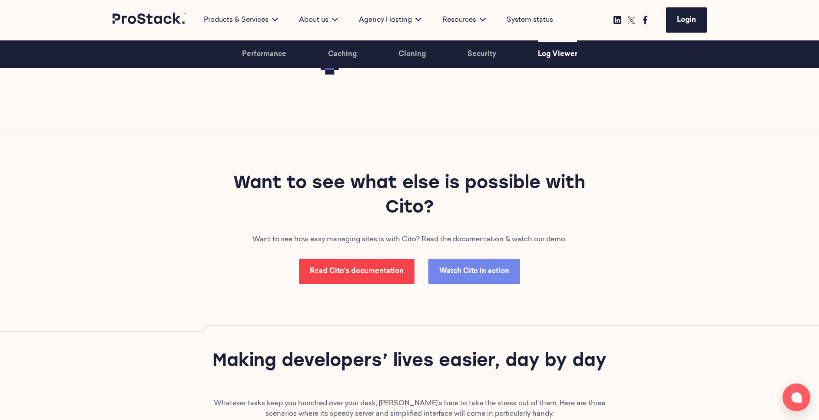
click at [354, 265] on link "Read Cito's documentation" at bounding box center [357, 271] width 116 height 25
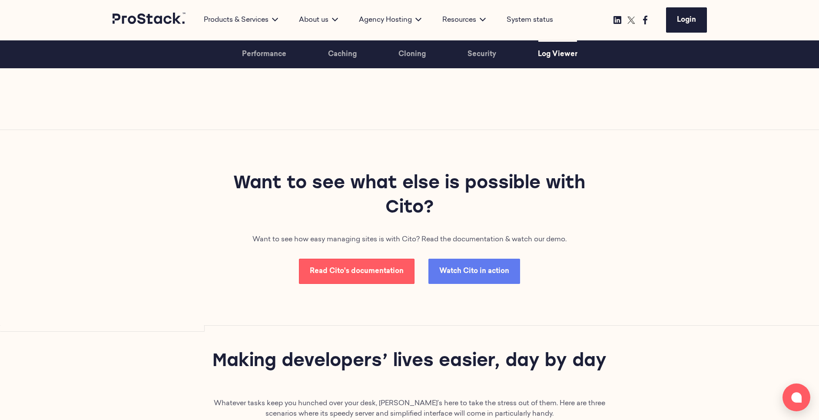
click at [477, 282] on link "Watch Cito in action" at bounding box center [474, 271] width 92 height 25
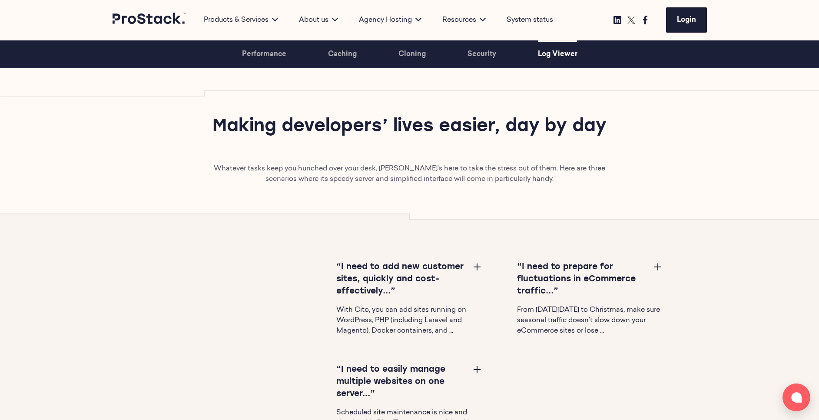
scroll to position [2745, 0]
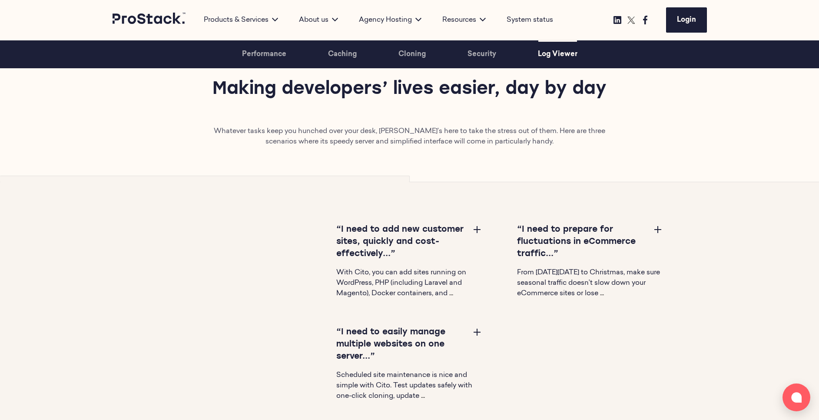
click at [474, 225] on button at bounding box center [477, 229] width 10 height 10
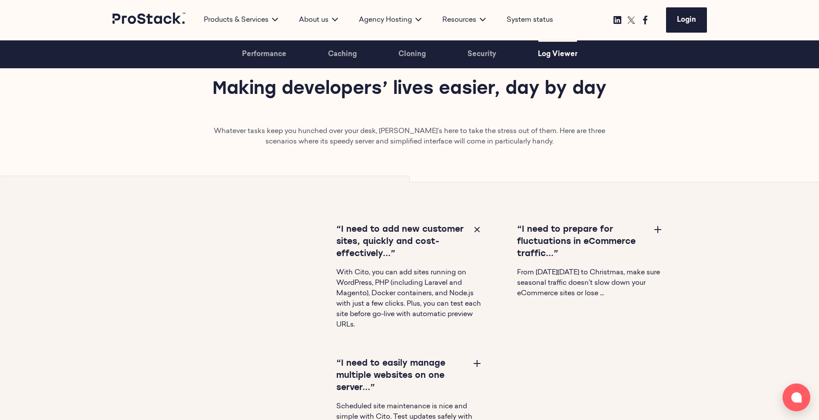
click at [476, 359] on button at bounding box center [477, 363] width 10 height 10
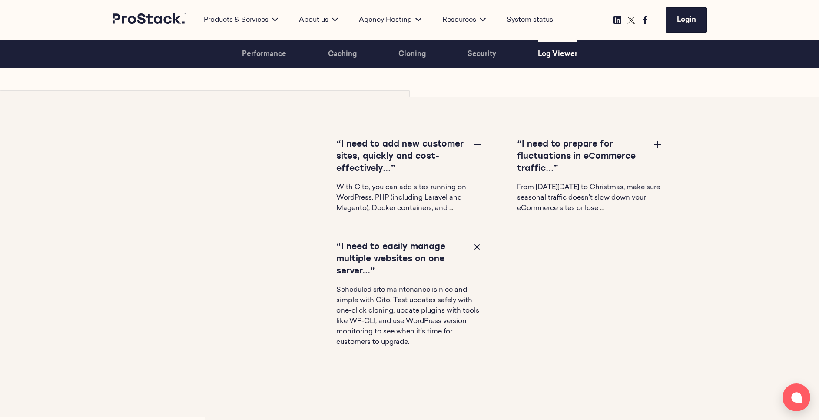
scroll to position [2831, 0]
click at [656, 146] on button at bounding box center [658, 143] width 10 height 10
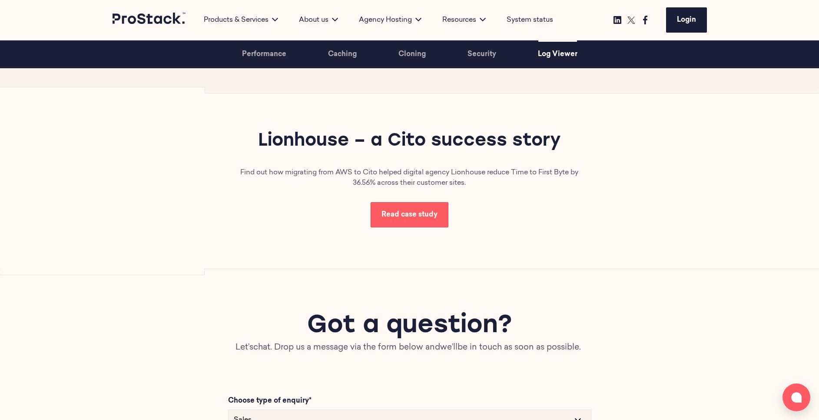
scroll to position [3157, 0]
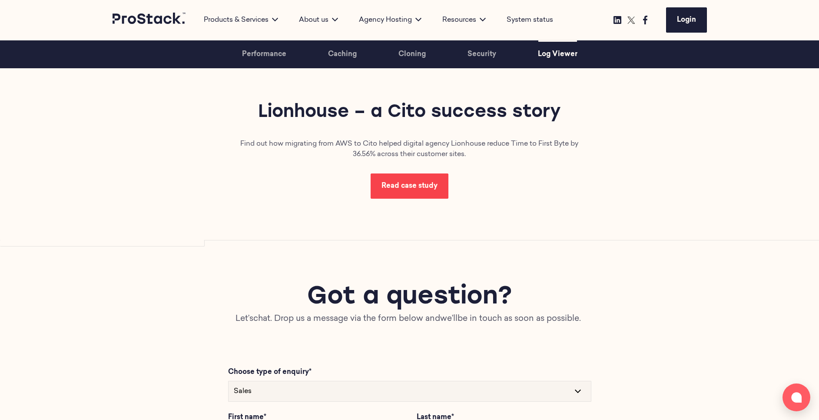
click at [408, 188] on span "Read case study" at bounding box center [409, 185] width 56 height 7
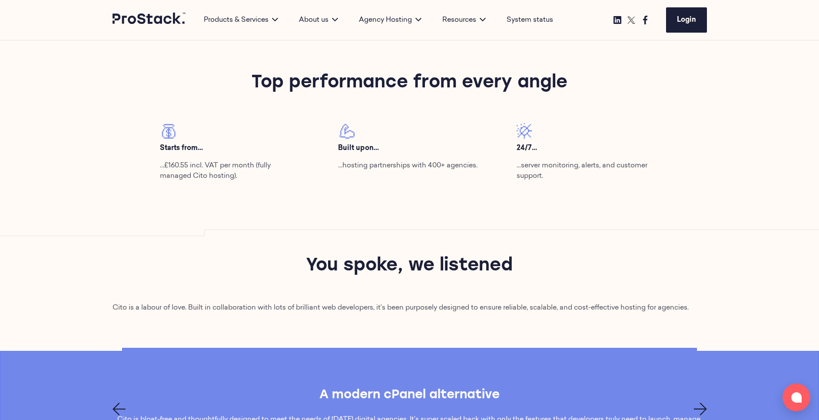
scroll to position [640, 0]
